Goal: Transaction & Acquisition: Purchase product/service

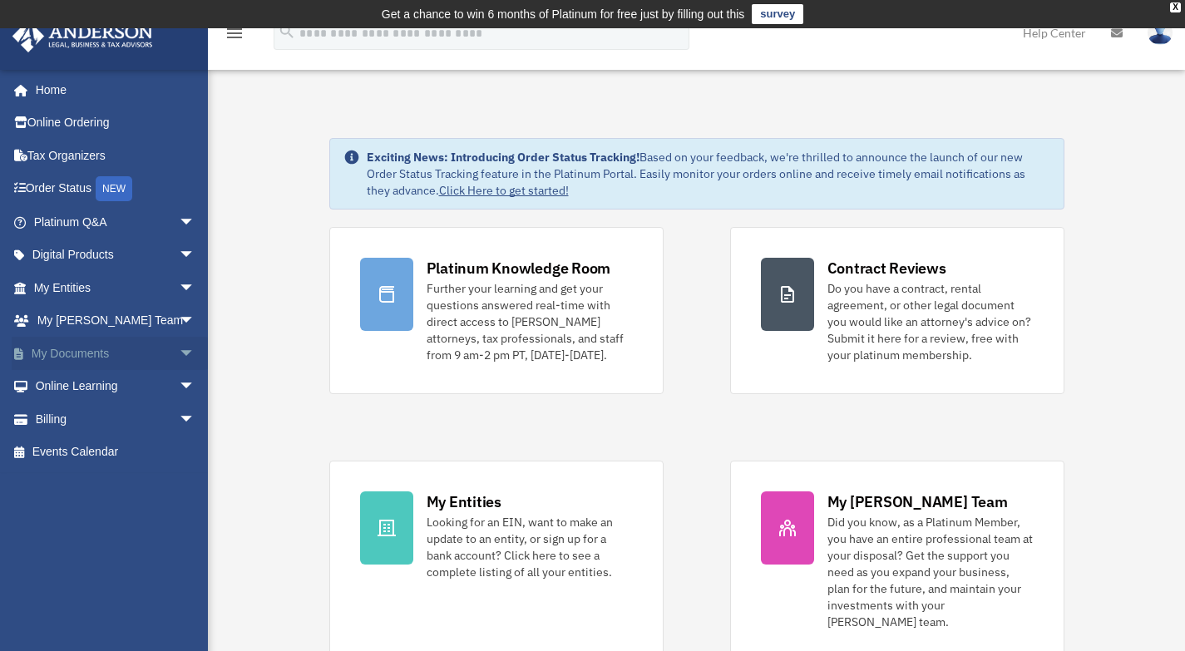
click at [67, 357] on link "My Documents arrow_drop_down" at bounding box center [116, 353] width 209 height 33
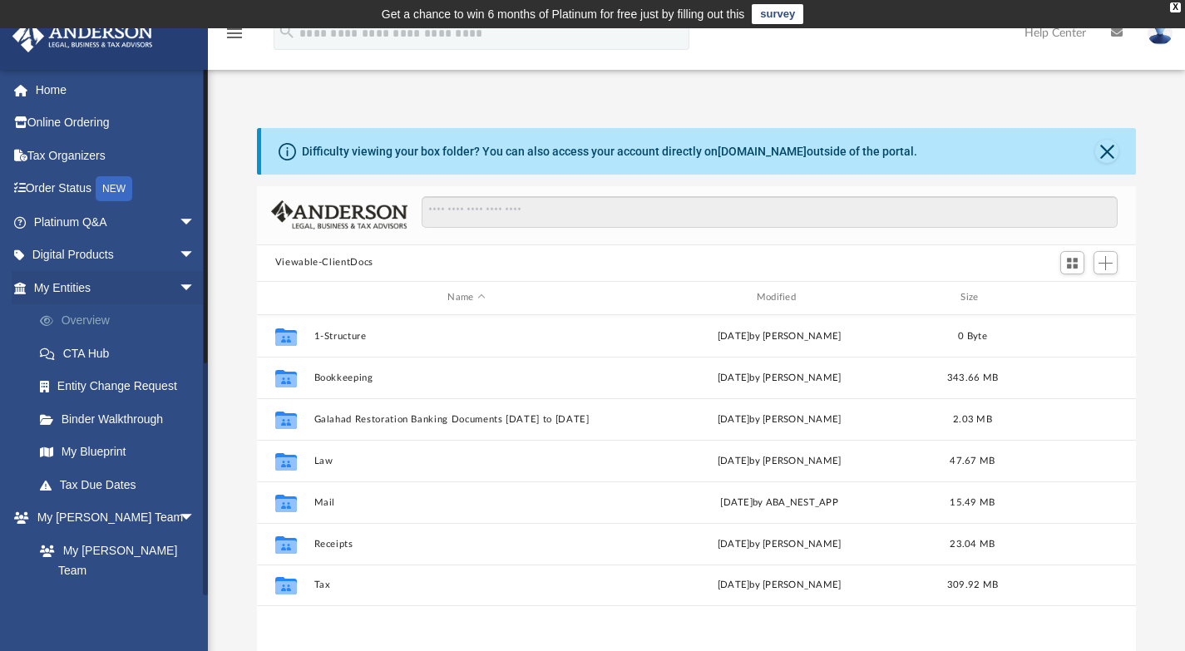
scroll to position [366, 867]
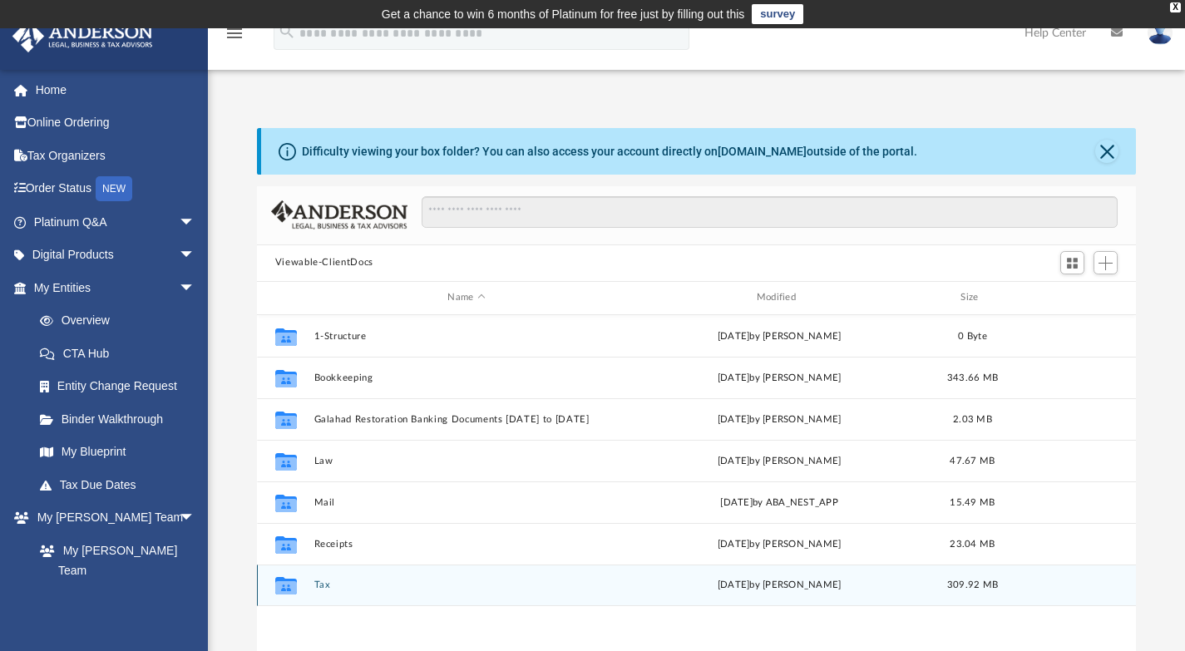
click at [326, 588] on button "Tax" at bounding box center [466, 585] width 305 height 11
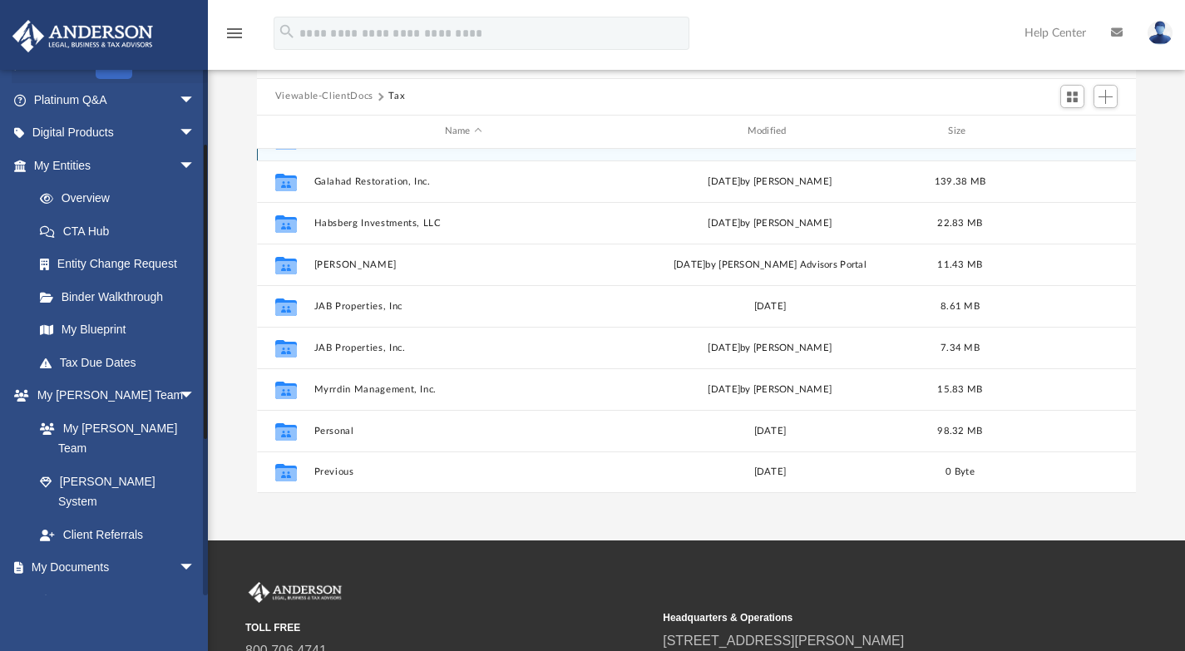
scroll to position [153, 0]
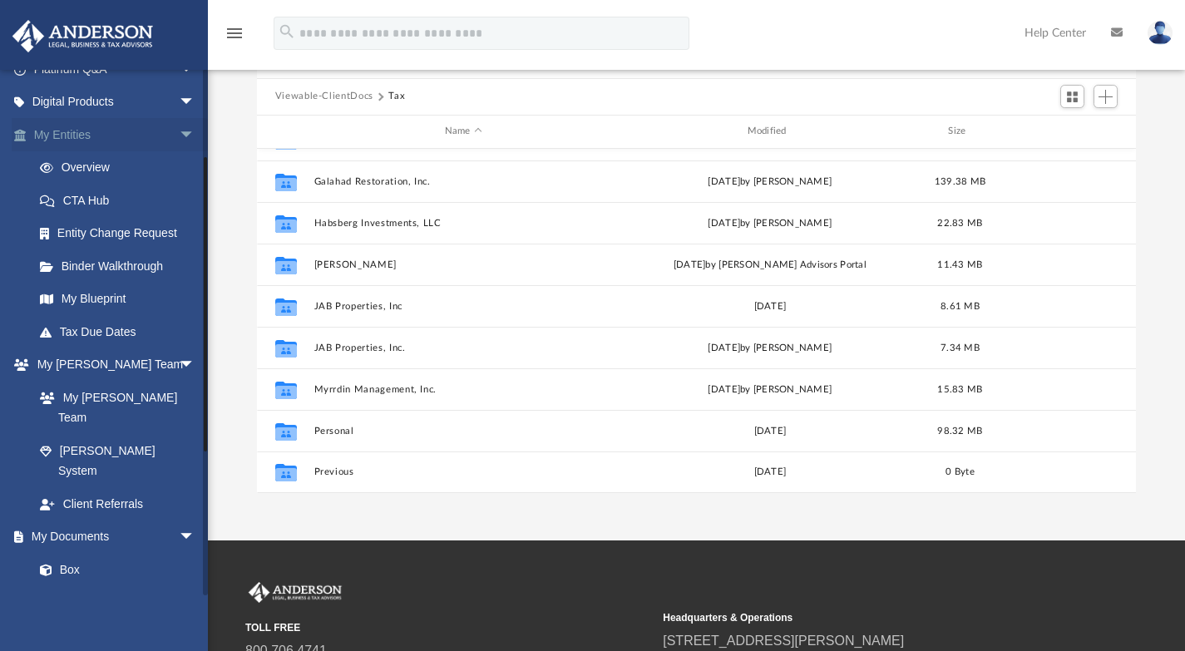
click at [184, 132] on span "arrow_drop_down" at bounding box center [195, 135] width 33 height 34
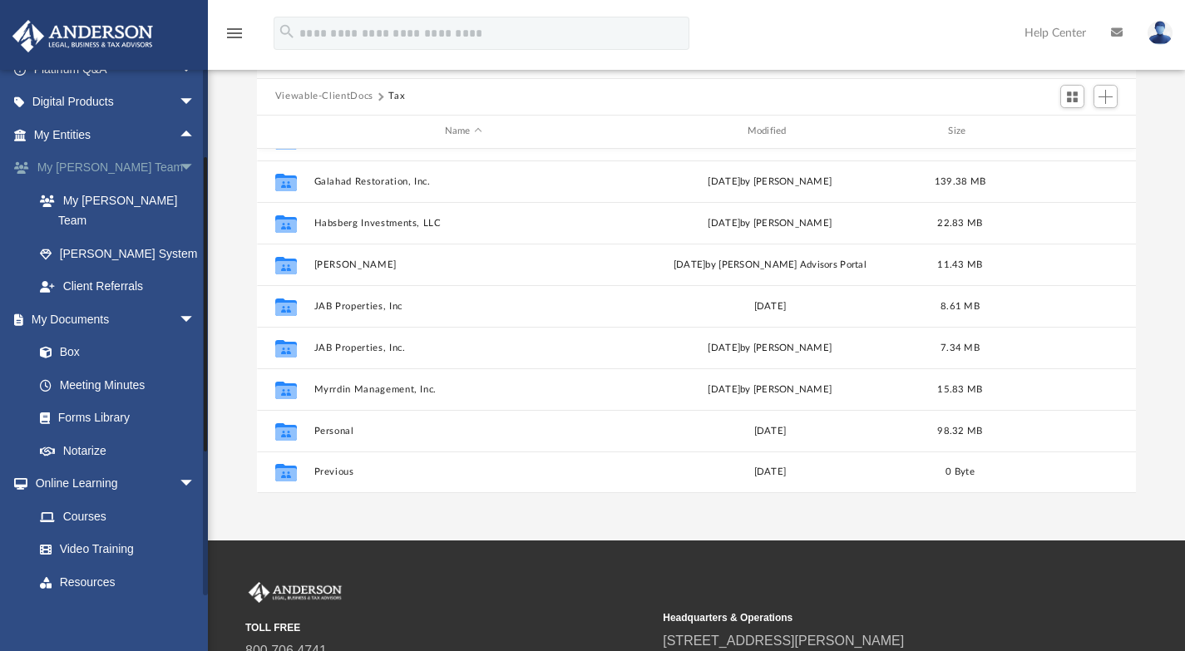
click at [179, 166] on span "arrow_drop_down" at bounding box center [195, 168] width 33 height 34
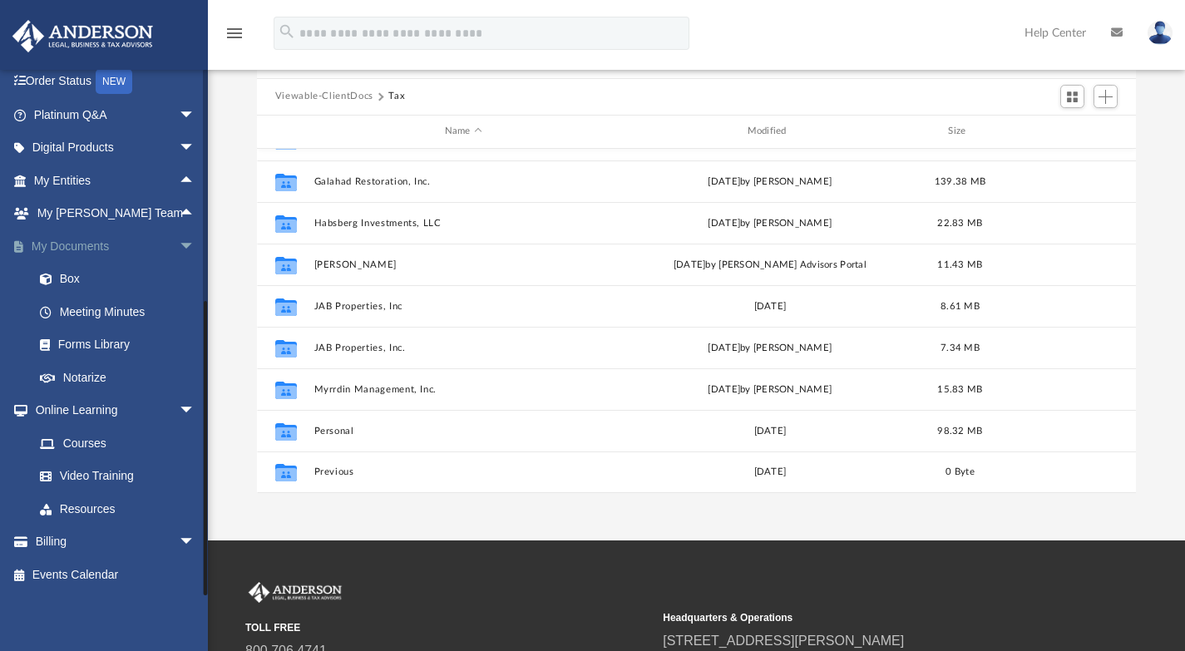
click at [179, 249] on span "arrow_drop_down" at bounding box center [195, 247] width 33 height 34
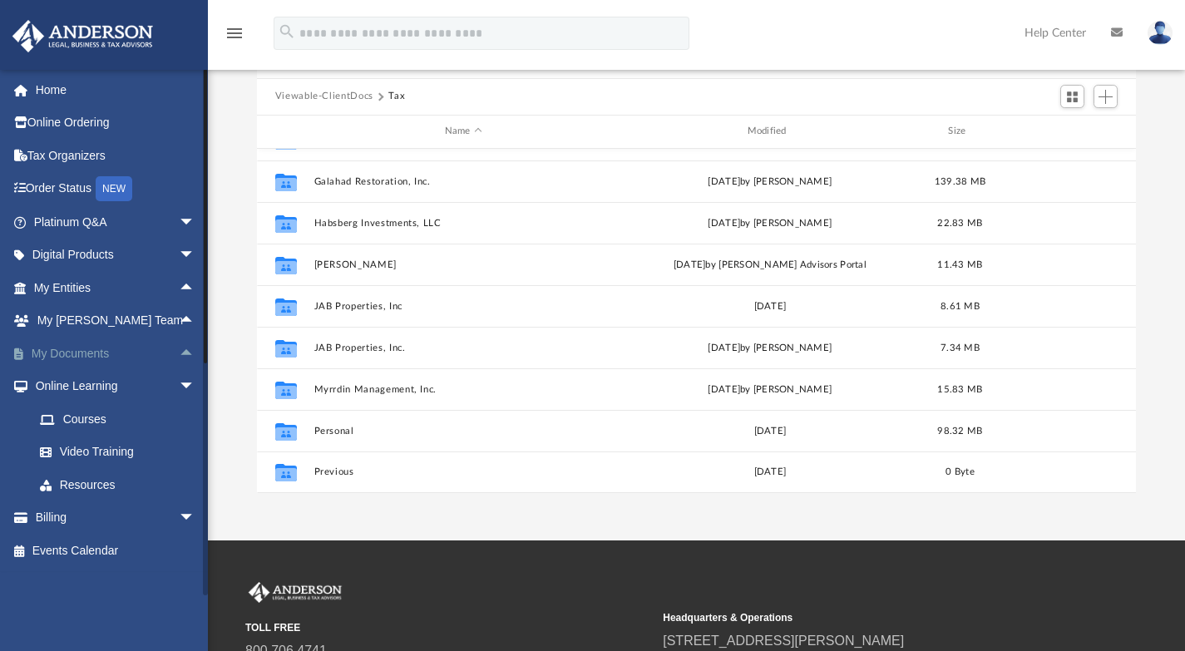
scroll to position [0, 0]
click at [179, 385] on span "arrow_drop_down" at bounding box center [195, 387] width 33 height 34
click at [82, 423] on link "Billing arrow_drop_down" at bounding box center [116, 419] width 209 height 33
click at [46, 422] on link "Billing arrow_drop_down" at bounding box center [116, 419] width 209 height 33
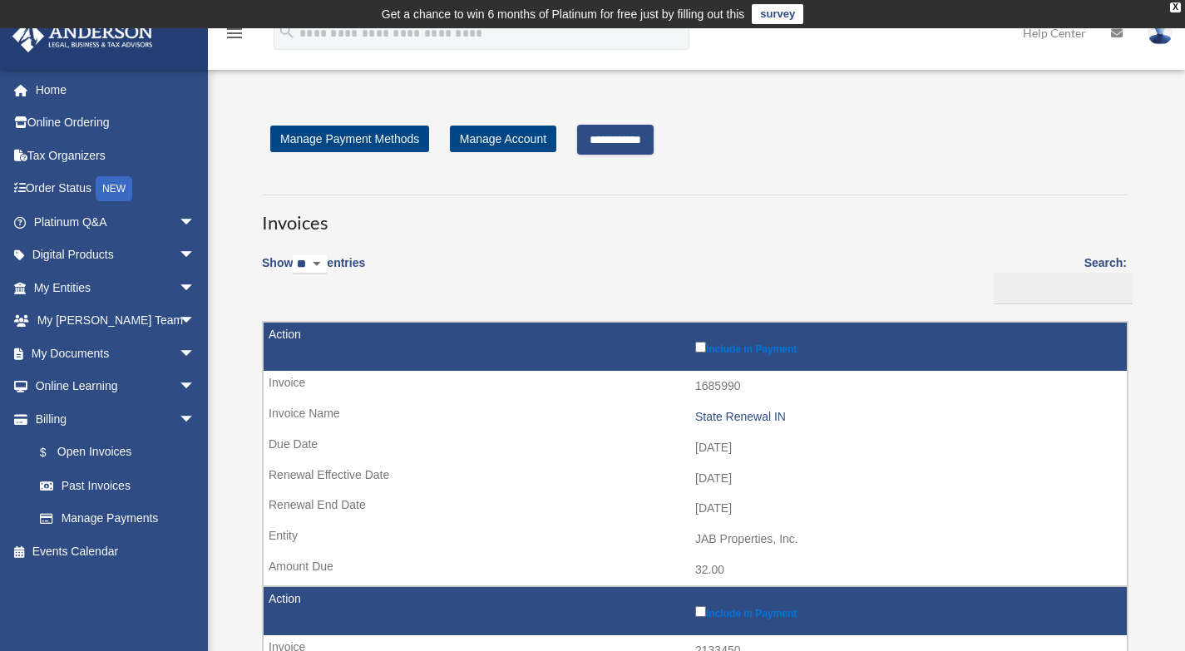
click at [635, 133] on input "**********" at bounding box center [615, 140] width 77 height 30
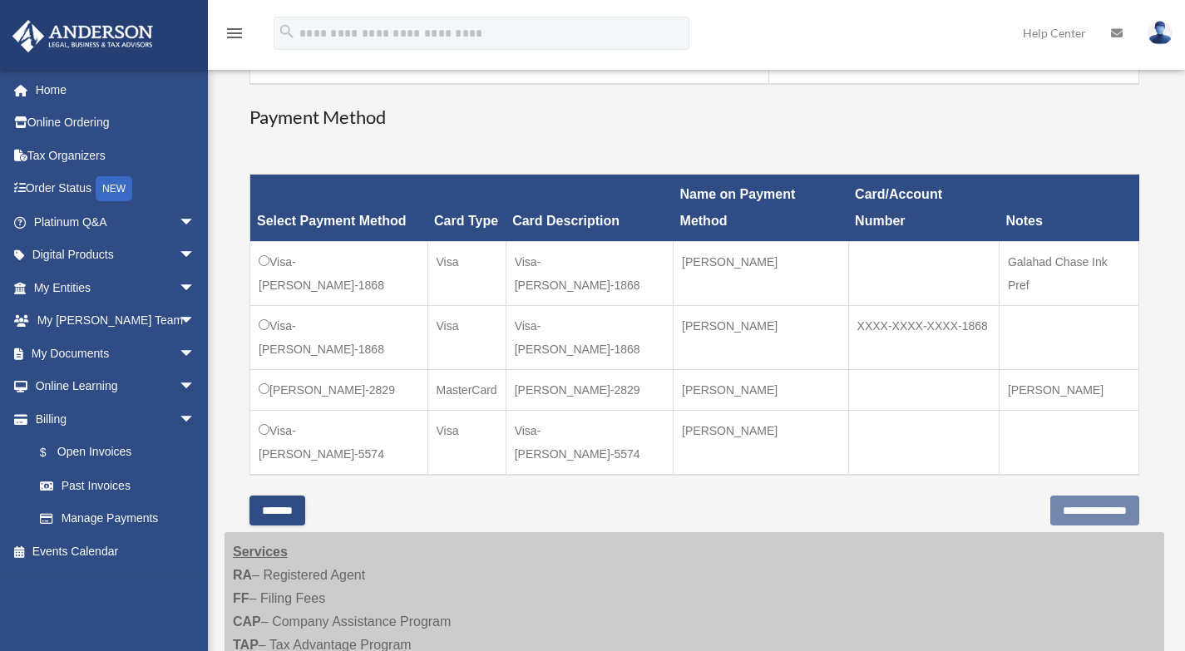
scroll to position [499, 0]
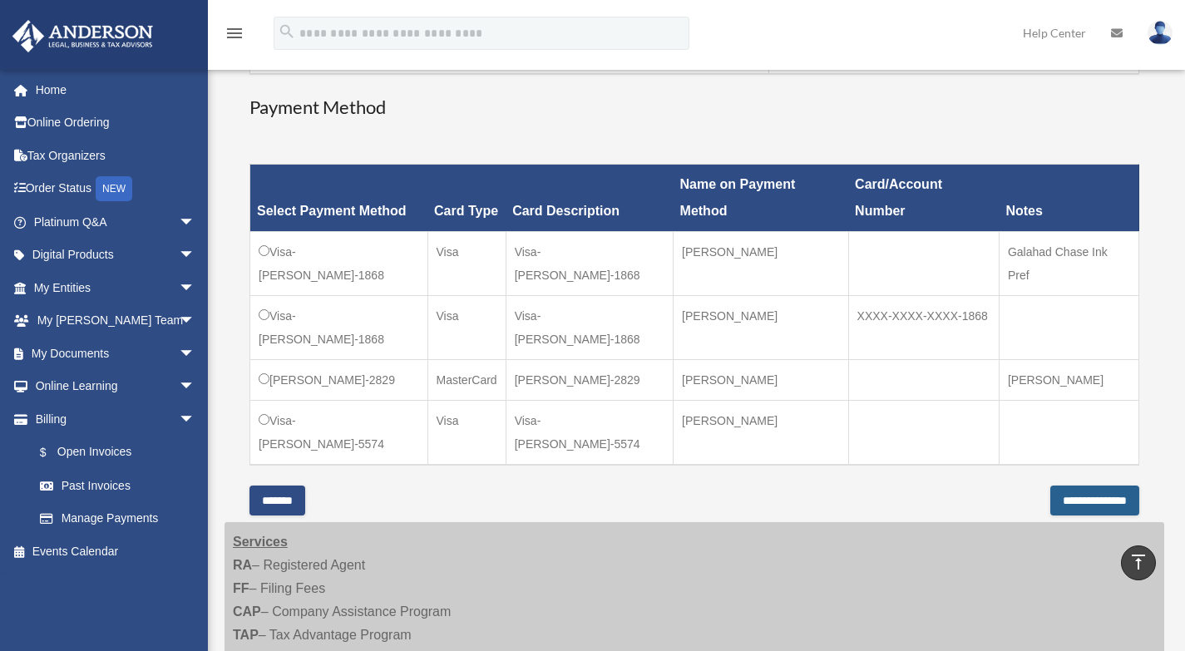
click at [1086, 500] on input "**********" at bounding box center [1094, 501] width 89 height 30
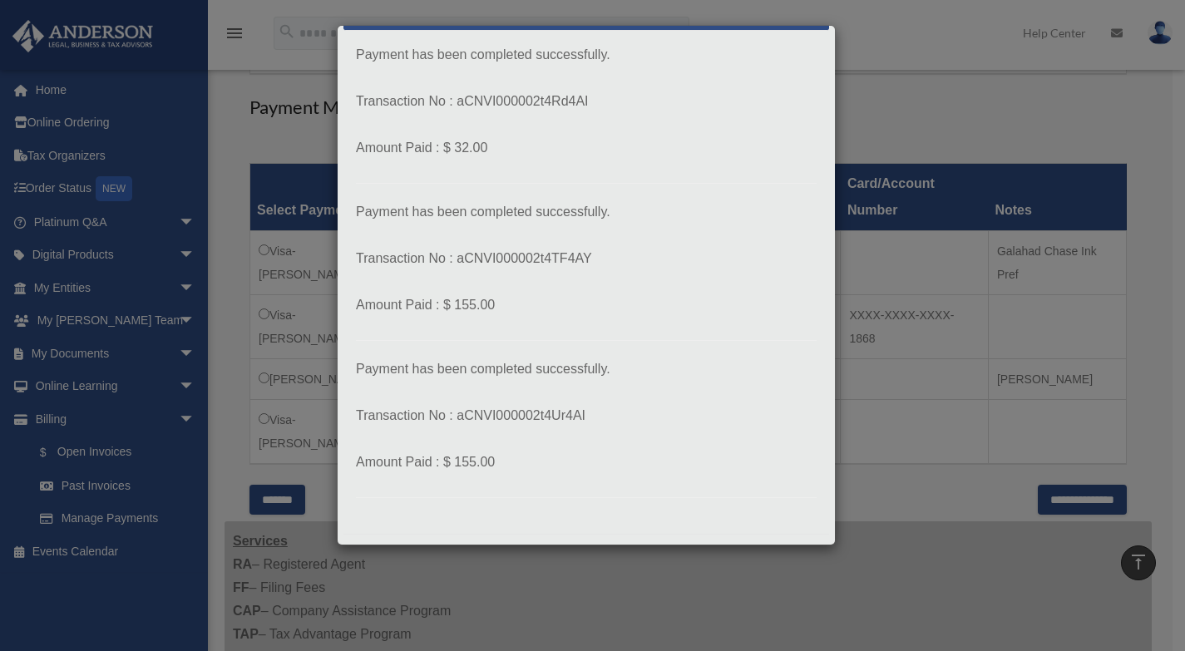
scroll to position [98, 0]
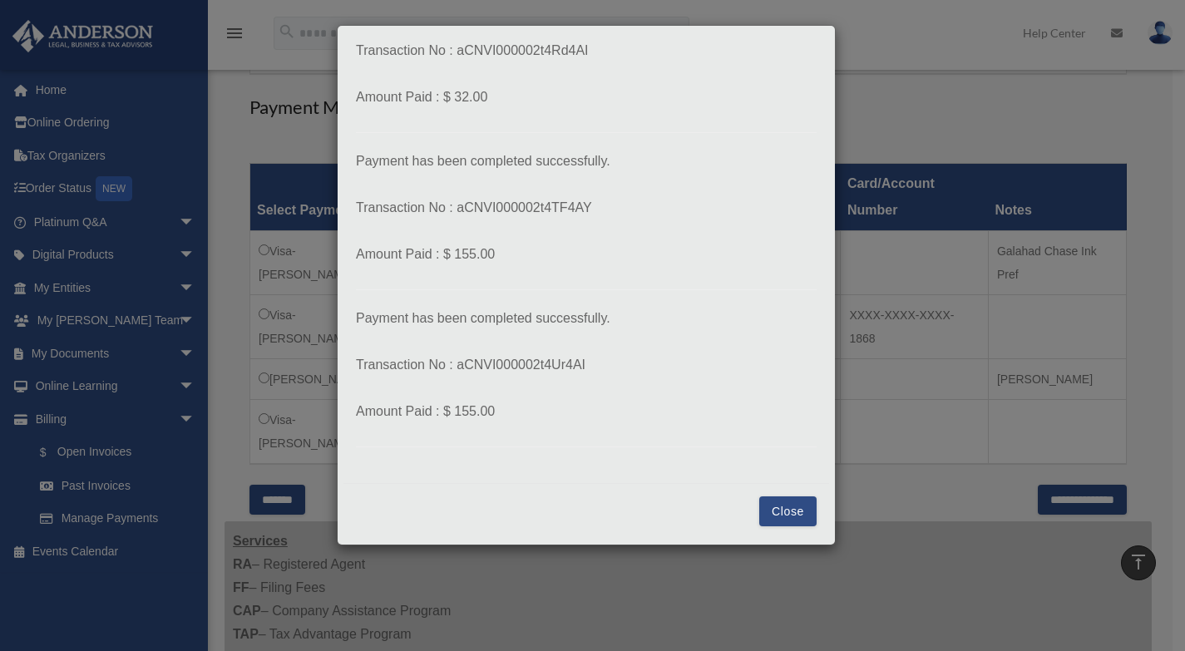
click at [763, 507] on button "Close" at bounding box center [787, 512] width 57 height 30
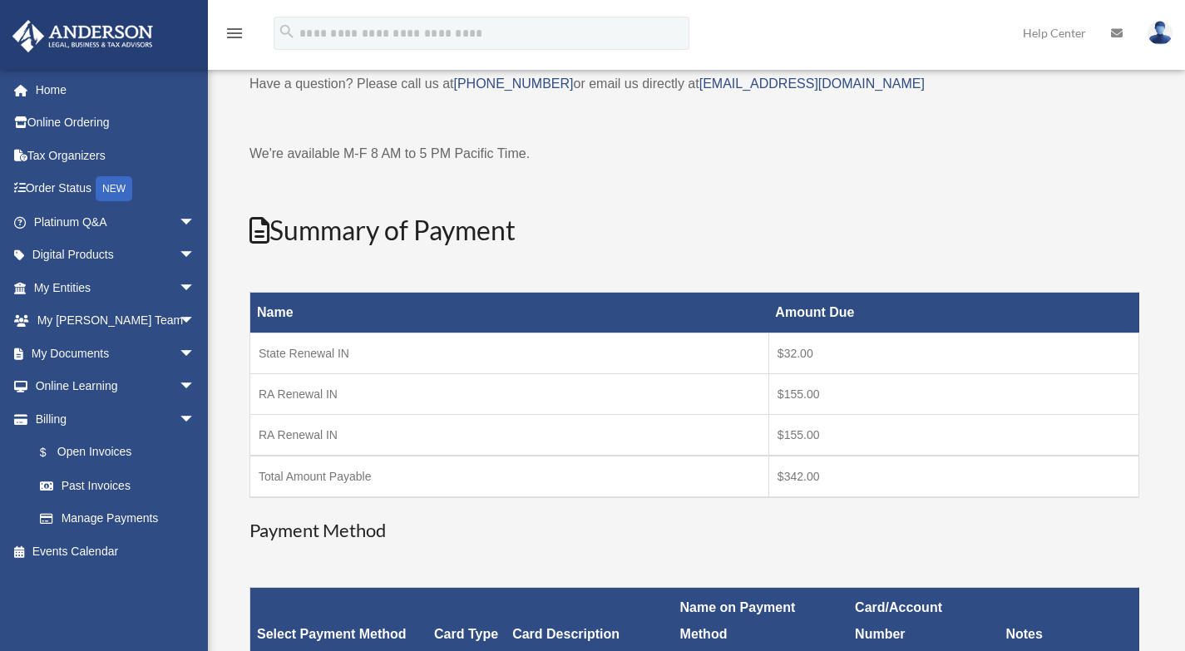
scroll to position [0, 0]
